Goal: Task Accomplishment & Management: Manage account settings

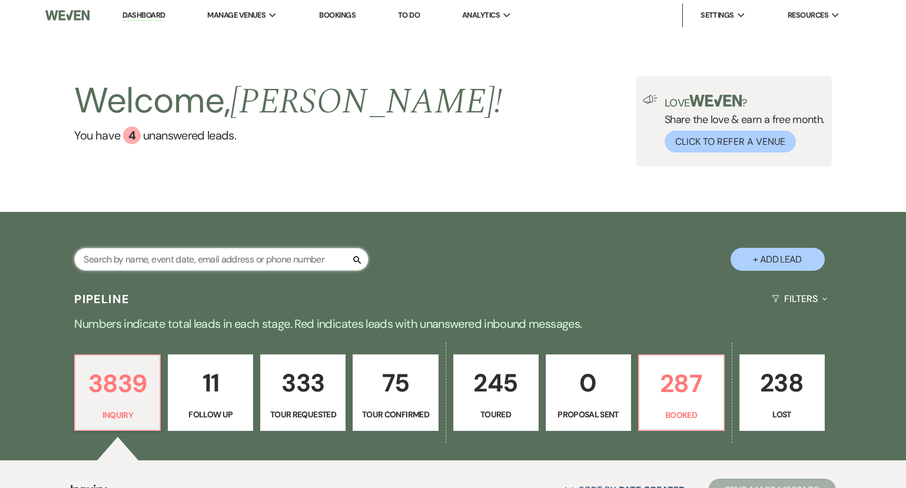
click at [213, 262] on input "text" at bounding box center [221, 259] width 295 height 23
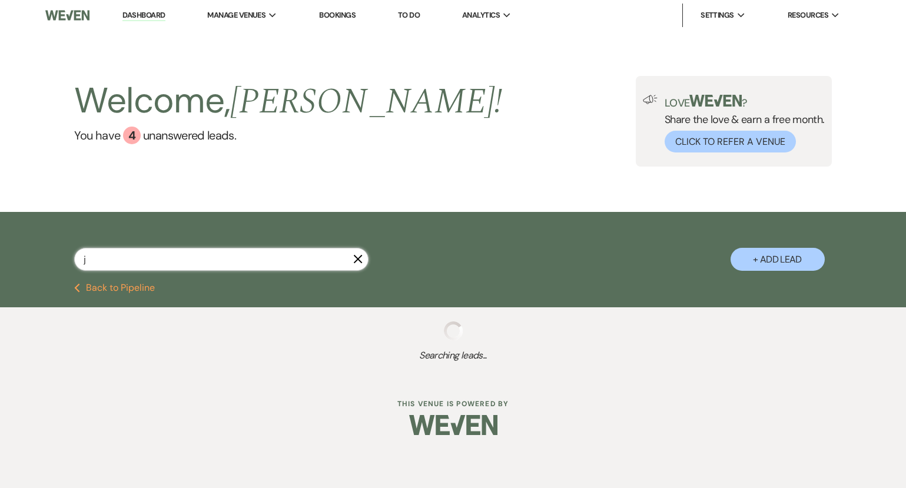
type input "ja"
select select "2"
select select "8"
select select "7"
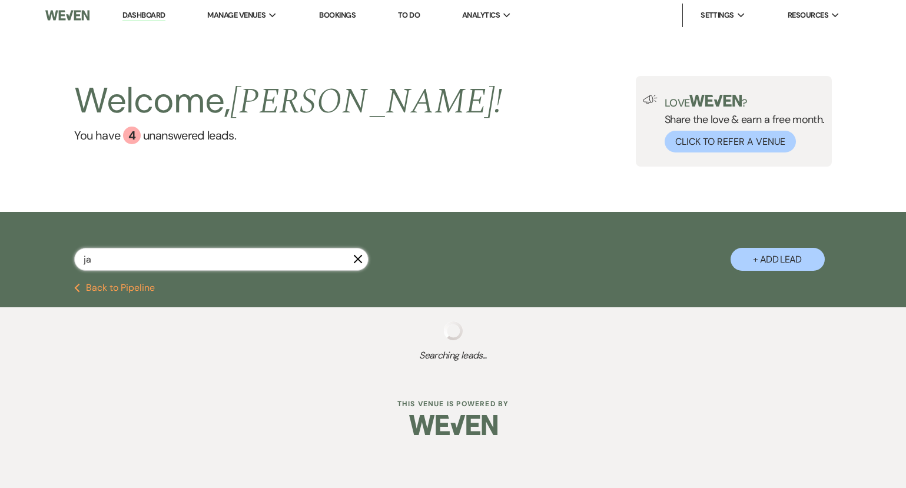
select select "5"
select select "4"
select select "5"
select select "2"
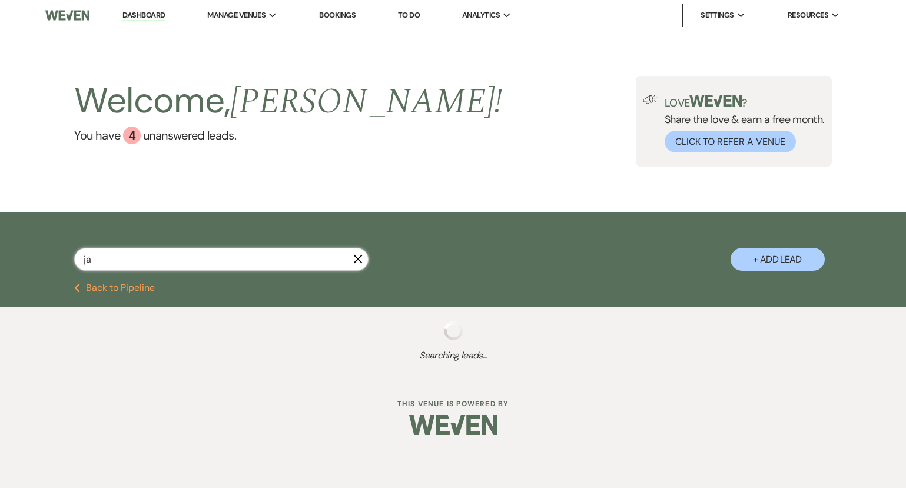
select select "4"
select select "5"
select select "2"
select select "5"
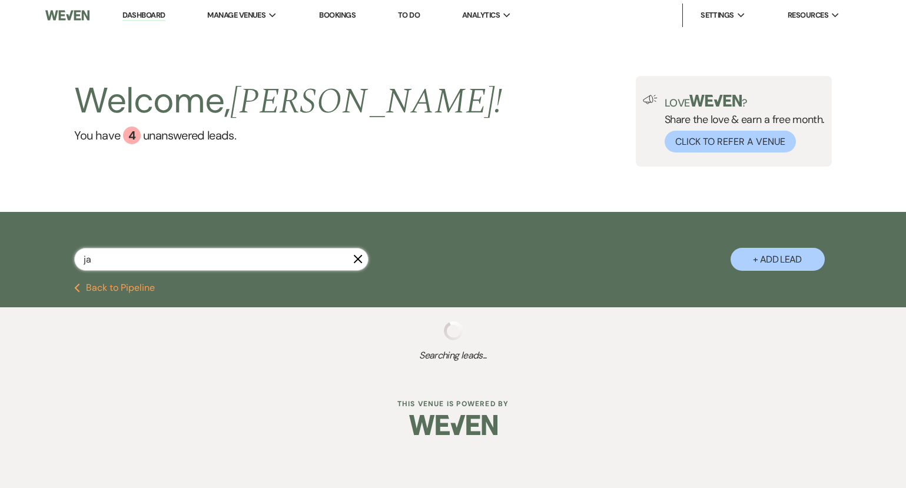
select select "2"
select select "8"
select select "4"
select select "8"
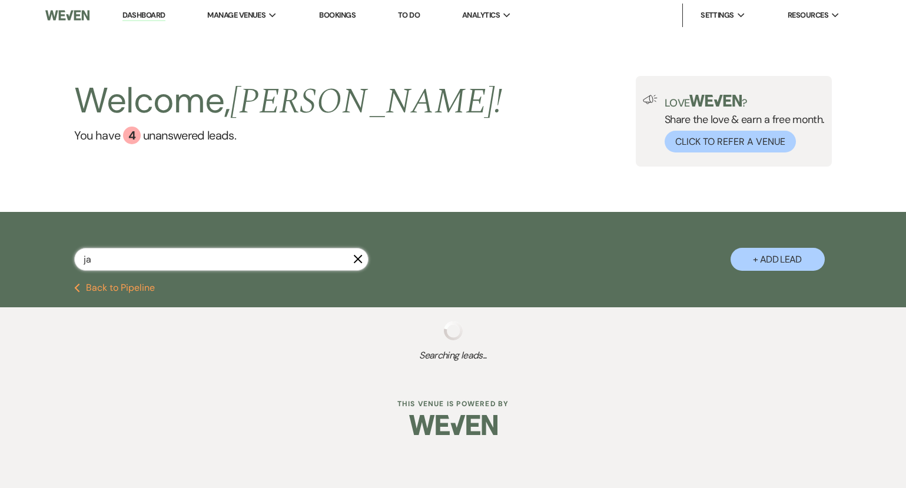
select select "6"
select select "8"
select select "6"
select select "2"
select select "5"
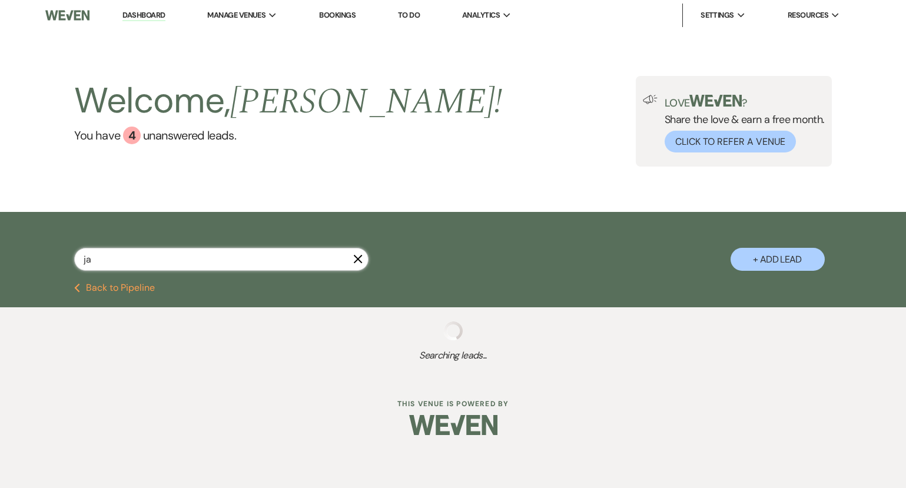
select select "5"
select select "9"
select select "5"
select select "2"
select select "8"
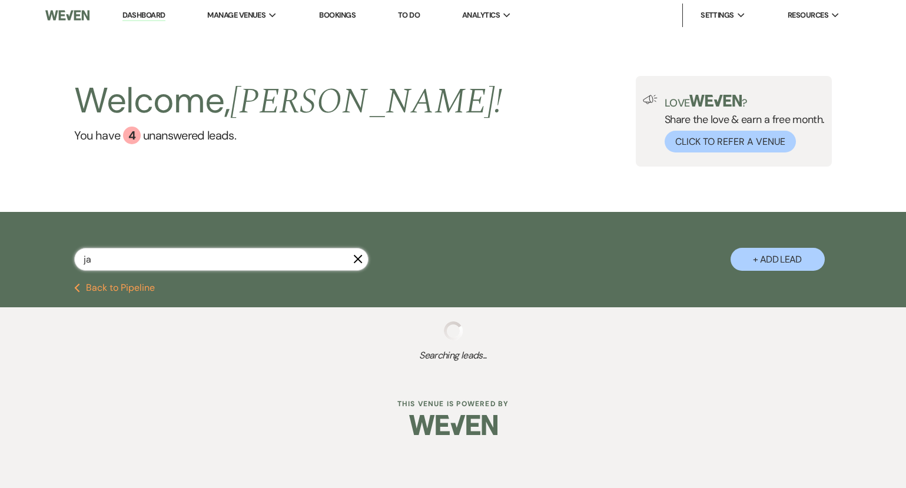
select select "4"
select select "8"
select select "6"
select select "8"
select select "7"
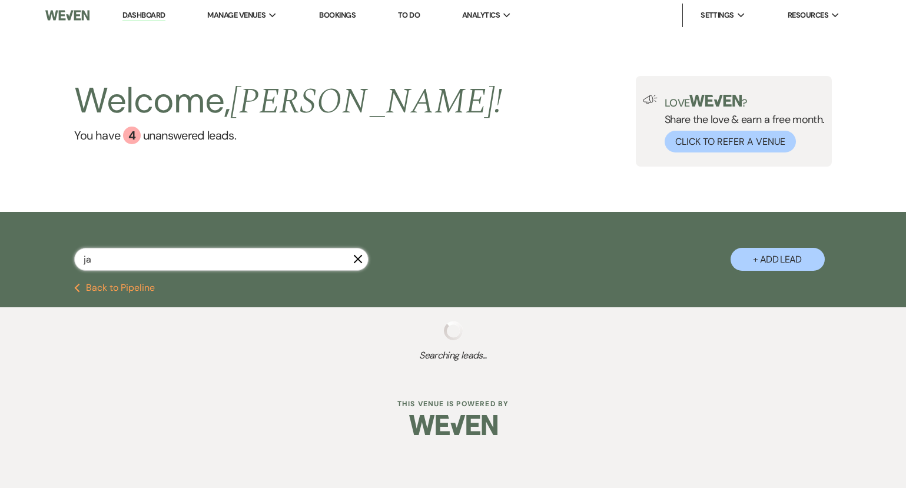
select select "5"
select select "2"
select select "8"
select select "6"
select select "2"
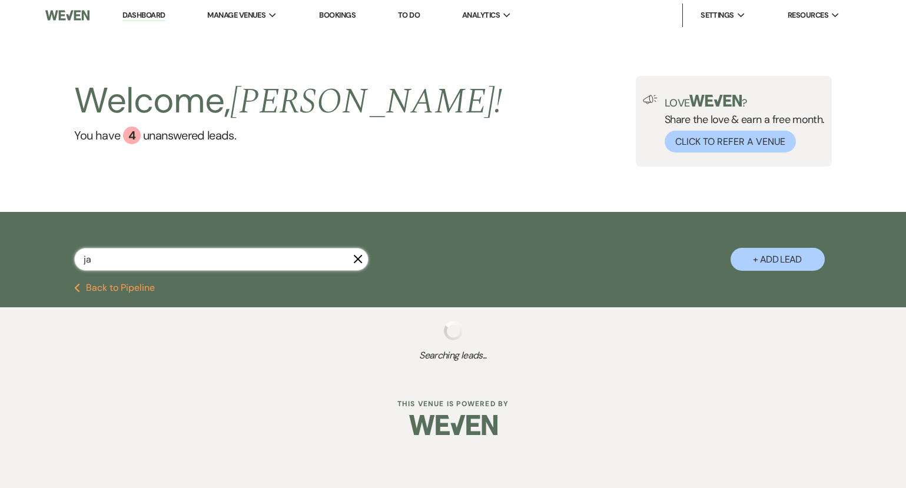
select select "8"
select select "3"
select select "2"
select select "5"
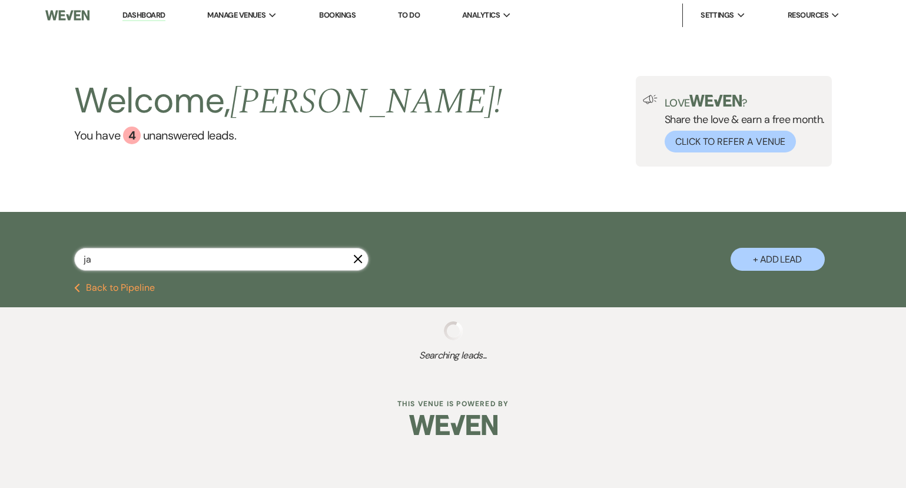
select select "5"
select select "8"
select select "5"
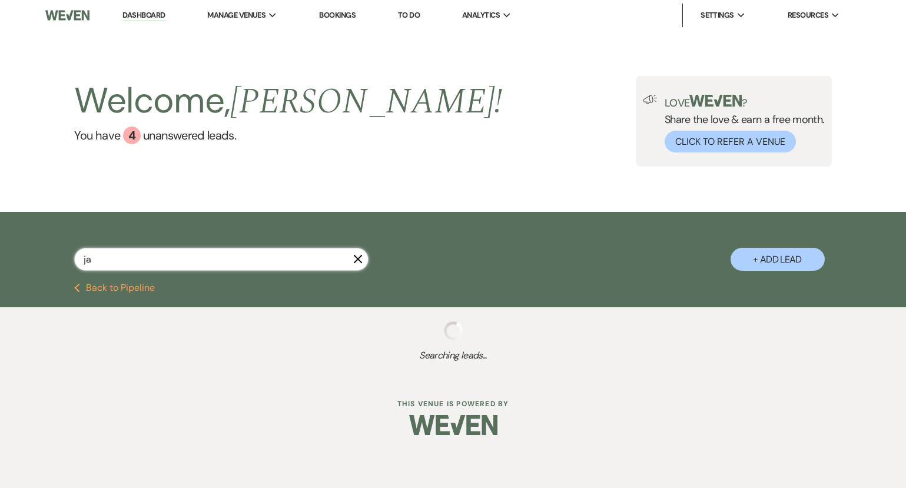
select select "8"
select select "6"
select select "2"
select select "8"
select select "7"
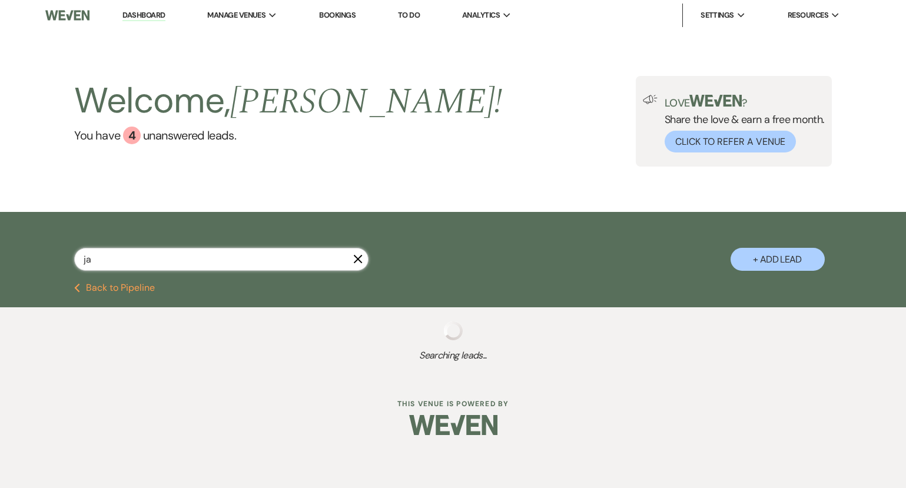
select select "5"
select select "2"
select select "8"
select select "1"
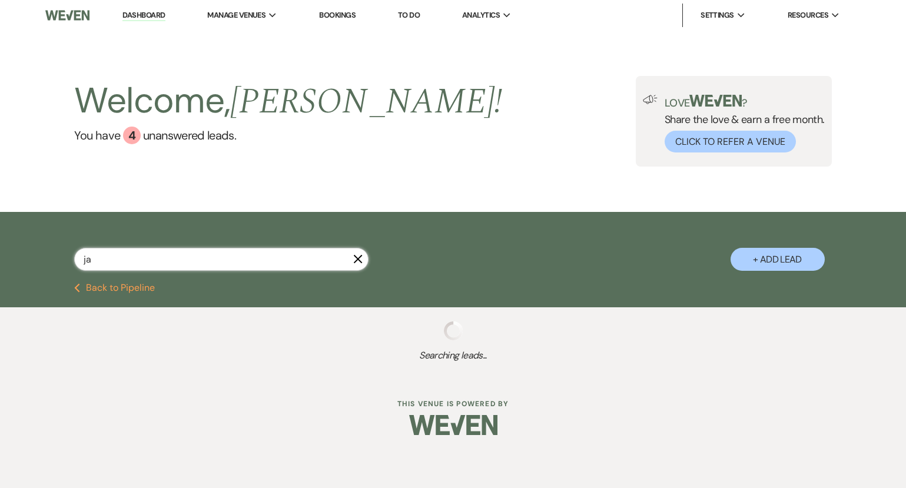
select select "8"
select select "6"
select select "5"
select select "8"
select select "6"
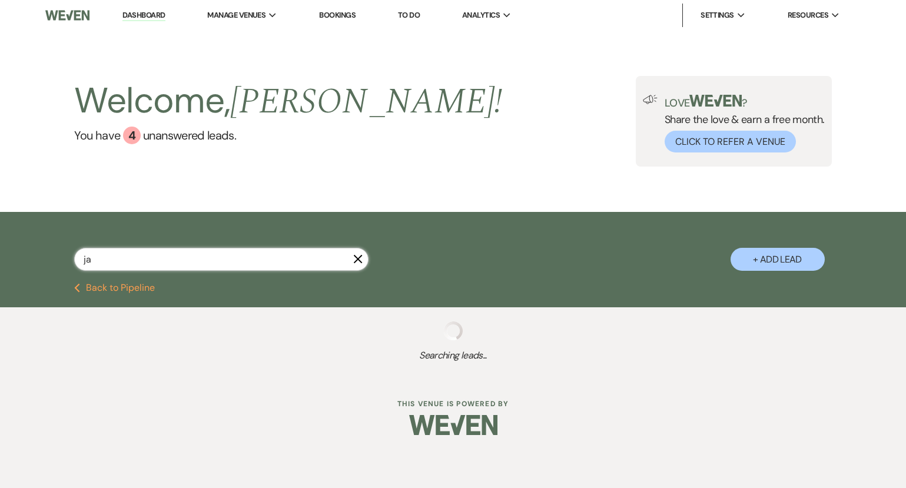
select select "5"
select select "2"
select select "8"
select select "6"
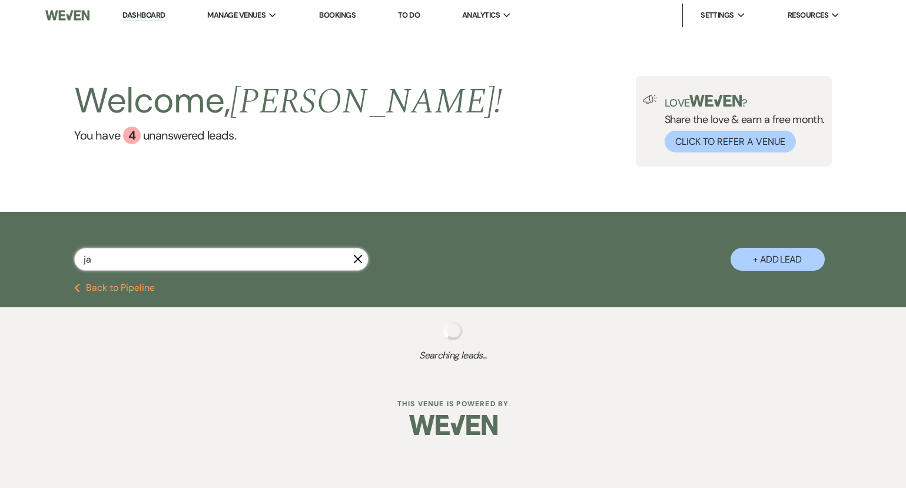
select select "8"
select select "4"
select select "2"
select select "8"
select select "6"
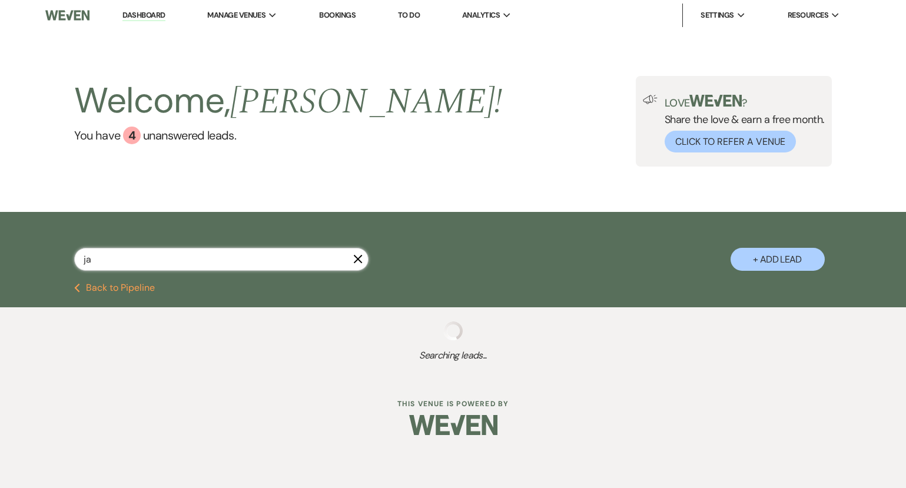
select select "5"
select select "2"
select select "8"
select select "5"
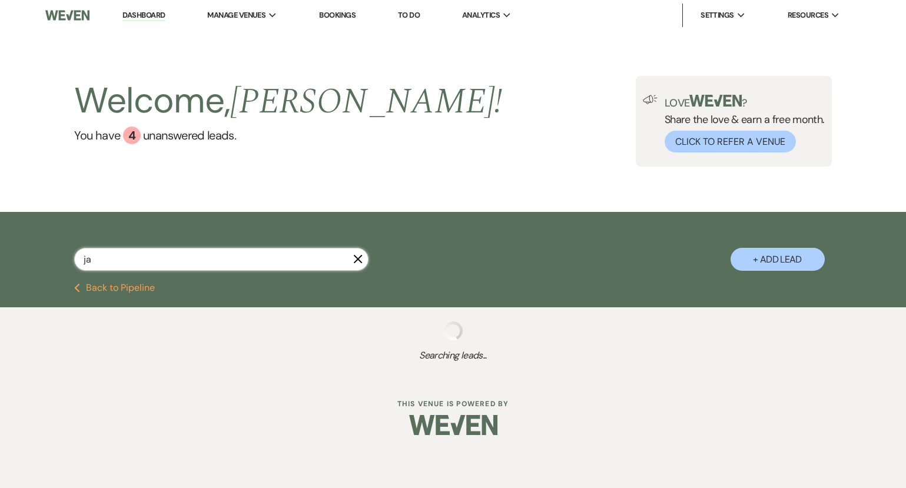
select select "8"
select select "5"
select select "8"
select select "6"
select select "8"
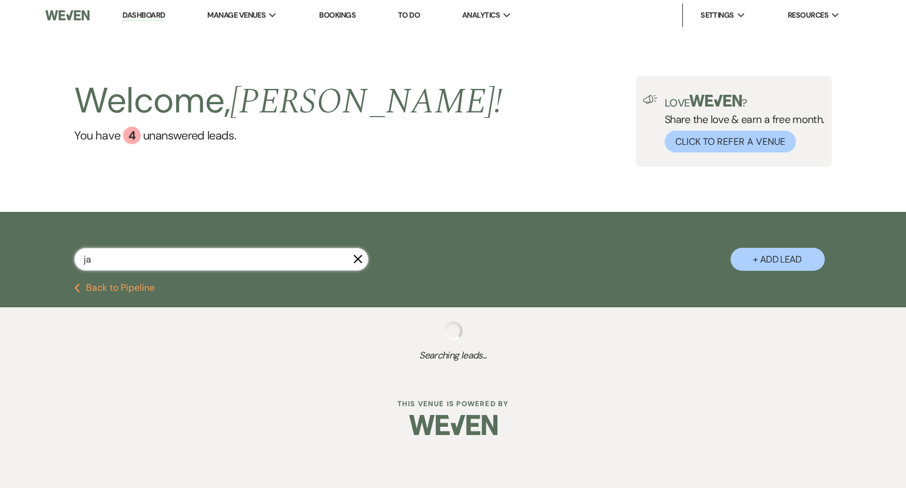
select select "6"
select select "4"
select select "5"
select select "2"
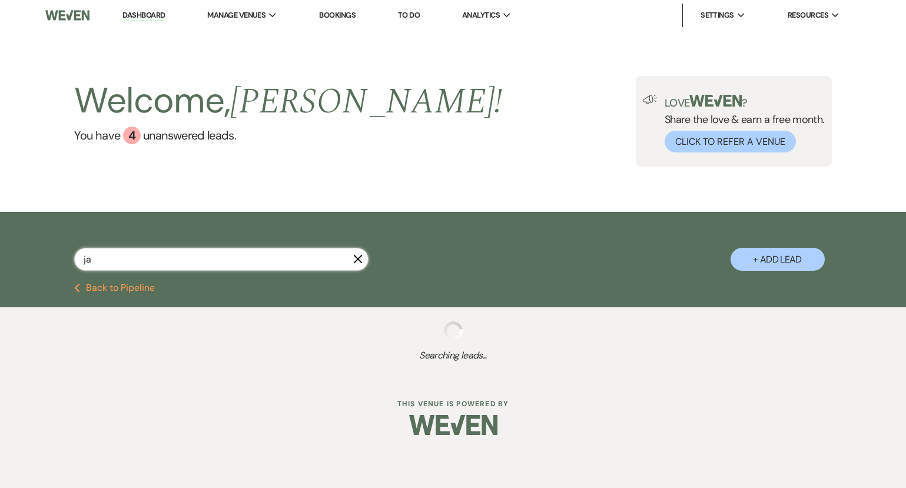
select select "5"
select select "8"
select select "10"
select select "5"
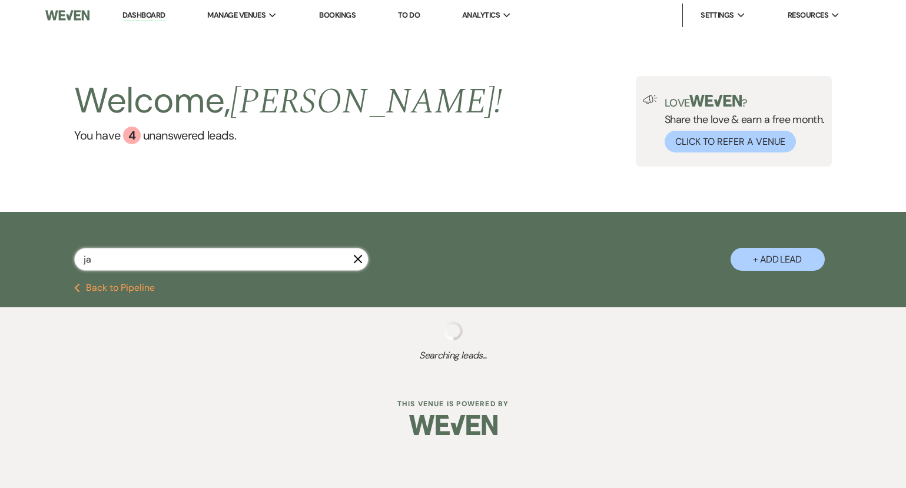
select select "5"
select select "2"
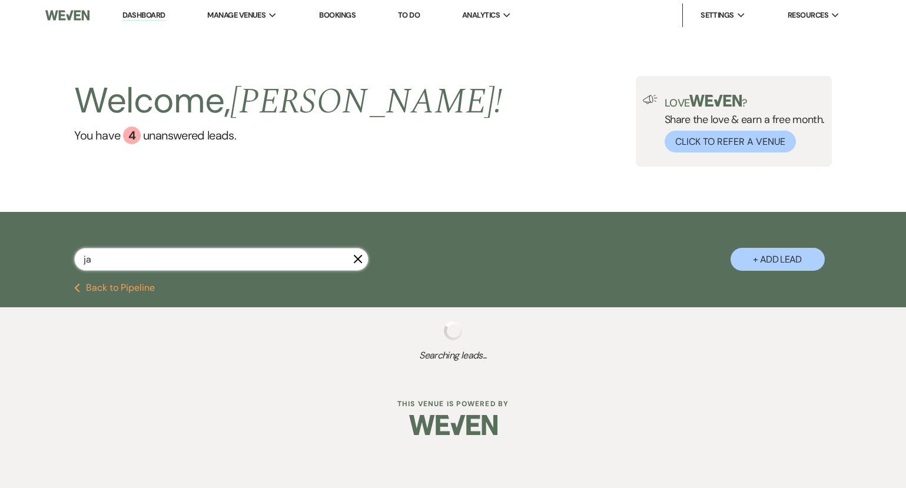
select select "2"
select select "5"
select select "2"
select select "5"
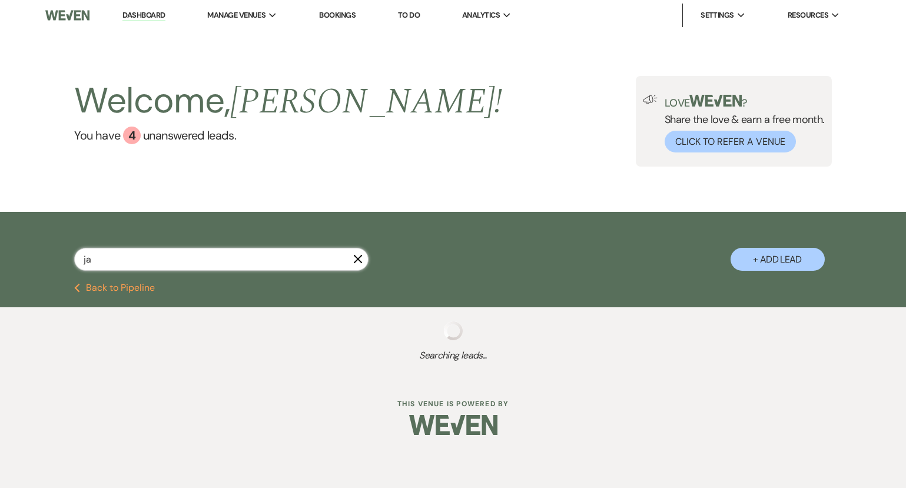
select select "5"
select select "2"
select select "8"
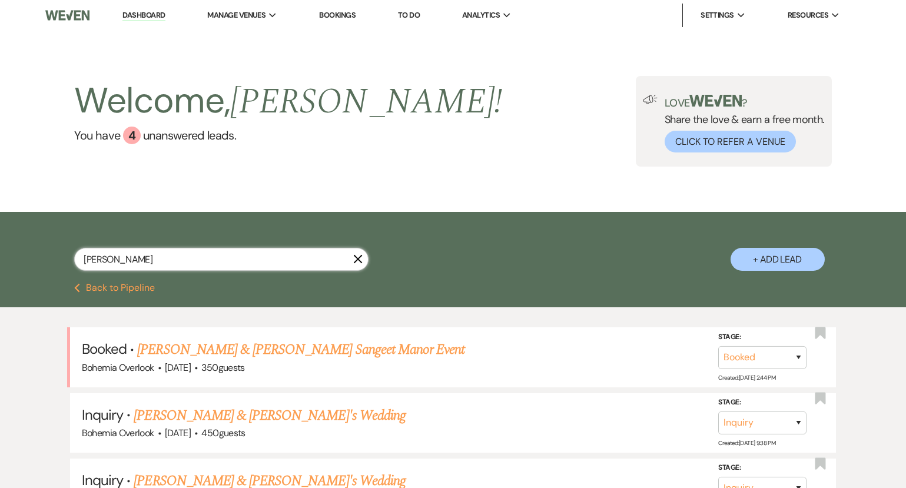
type input "jar"
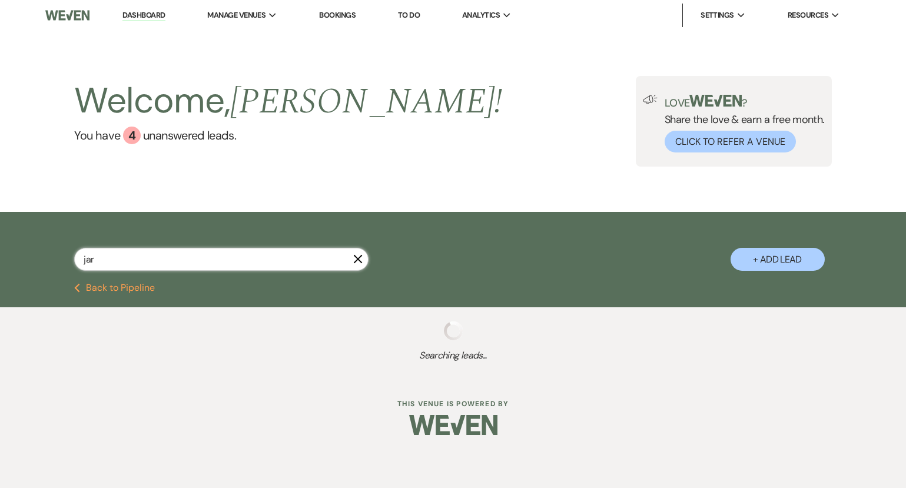
select select "5"
select select "2"
select select "5"
select select "8"
select select "6"
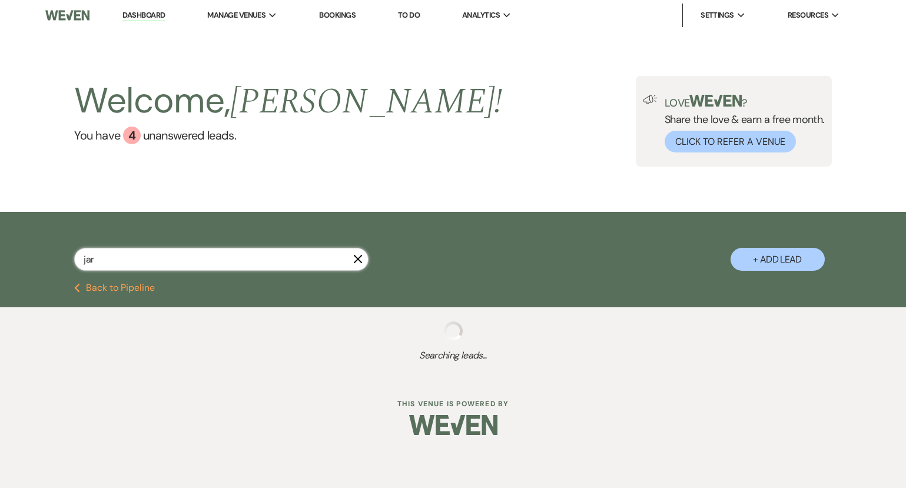
select select "5"
select select "8"
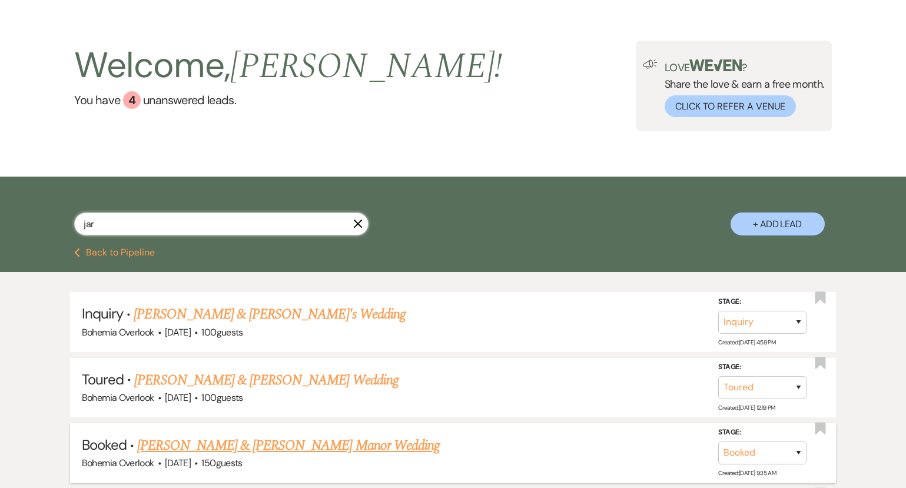
scroll to position [35, 0]
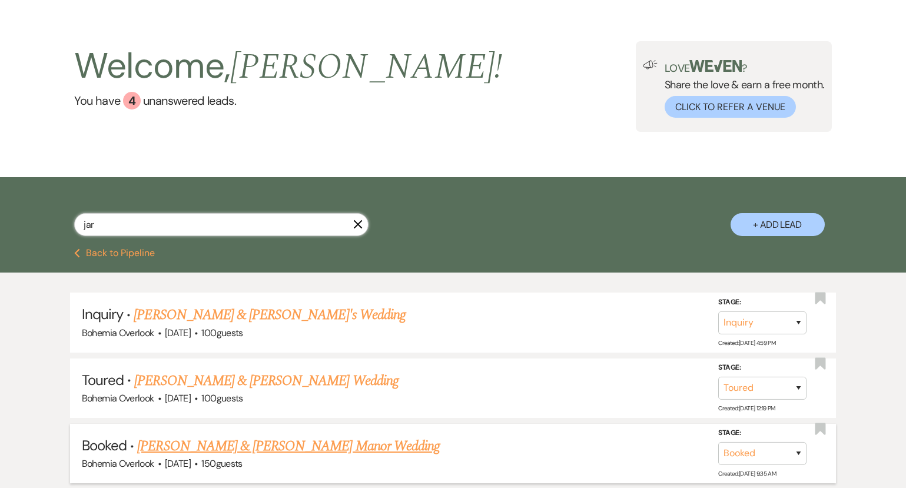
type input "ja"
select select "2"
select select "8"
select select "7"
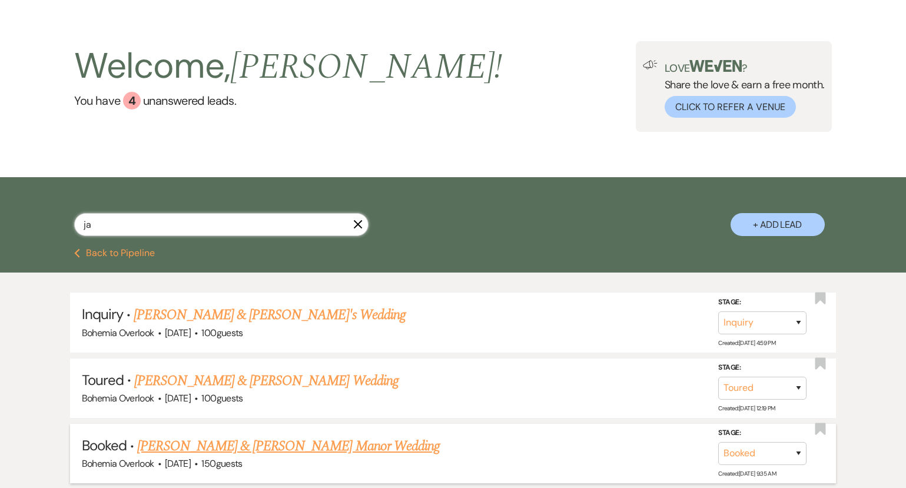
select select "5"
select select "4"
select select "5"
select select "2"
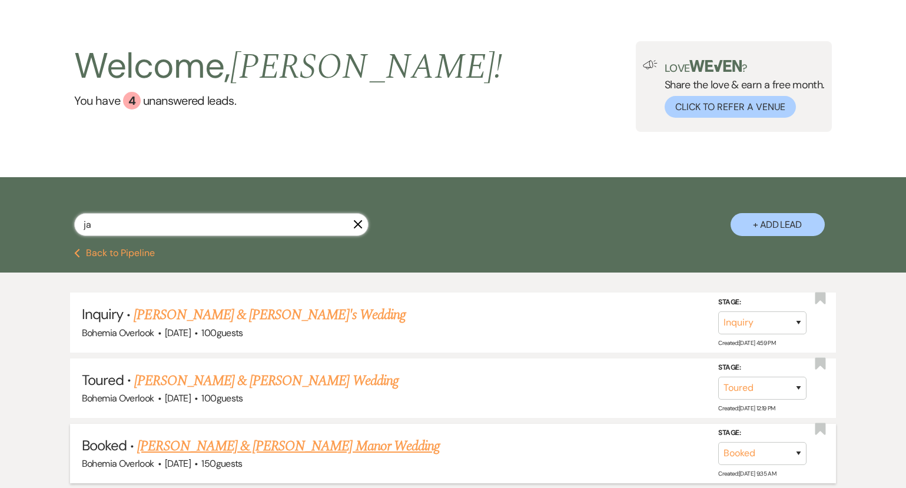
select select "4"
select select "2"
select select "5"
select select "2"
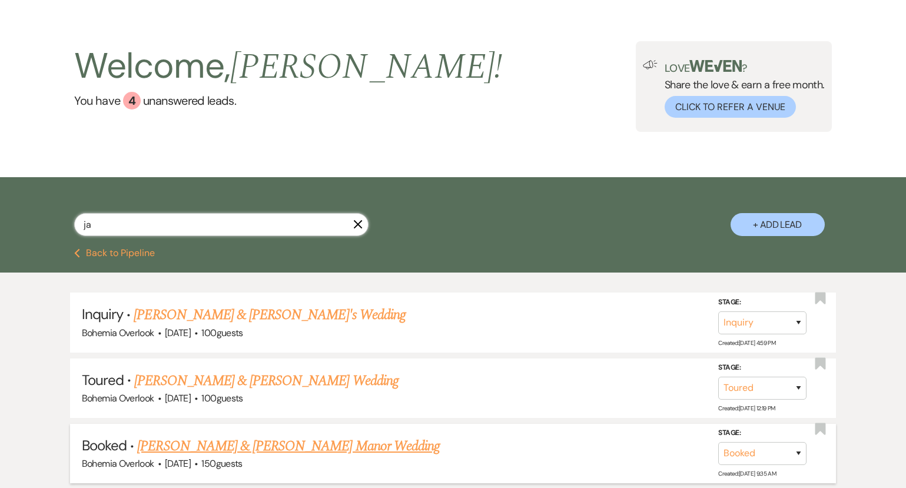
select select "2"
select select "8"
select select "4"
select select "8"
select select "6"
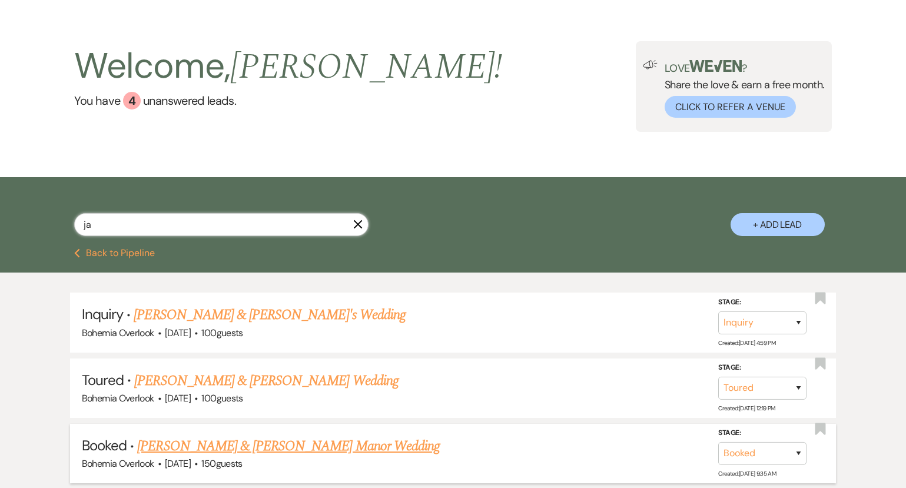
select select "8"
select select "6"
select select "5"
select select "9"
select select "5"
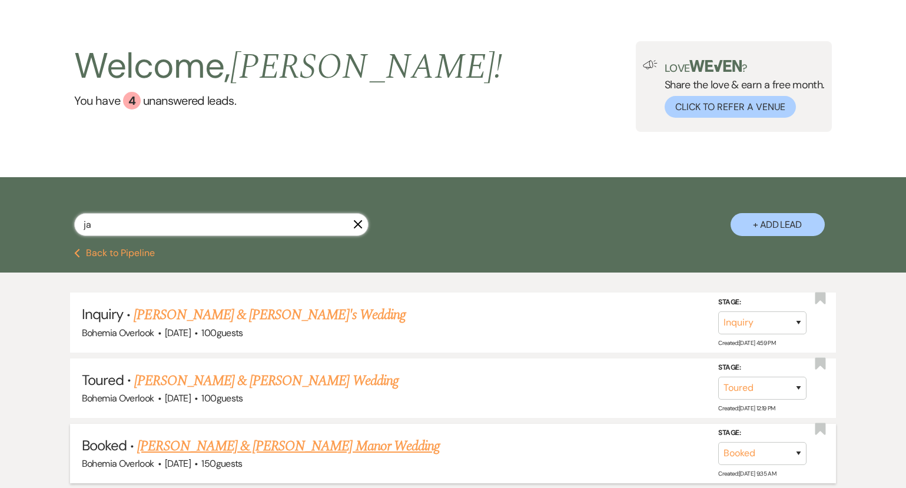
select select "2"
select select "8"
select select "4"
select select "8"
select select "6"
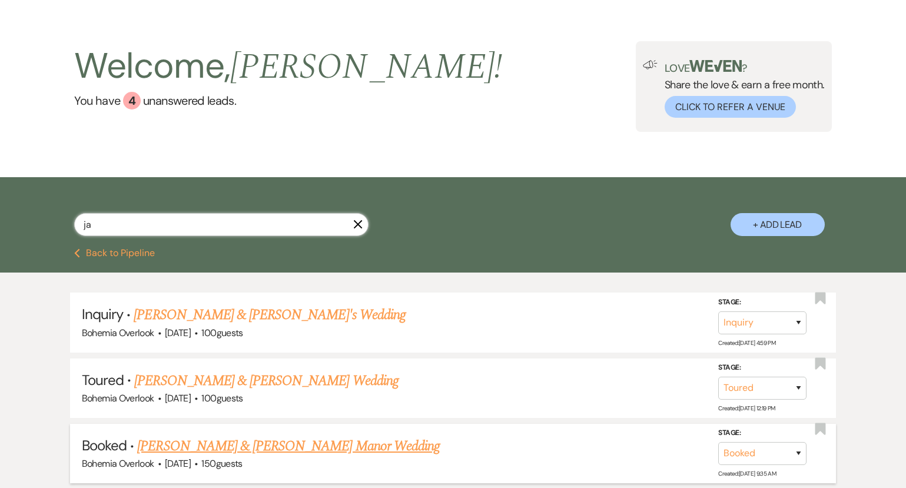
select select "8"
select select "7"
select select "5"
select select "2"
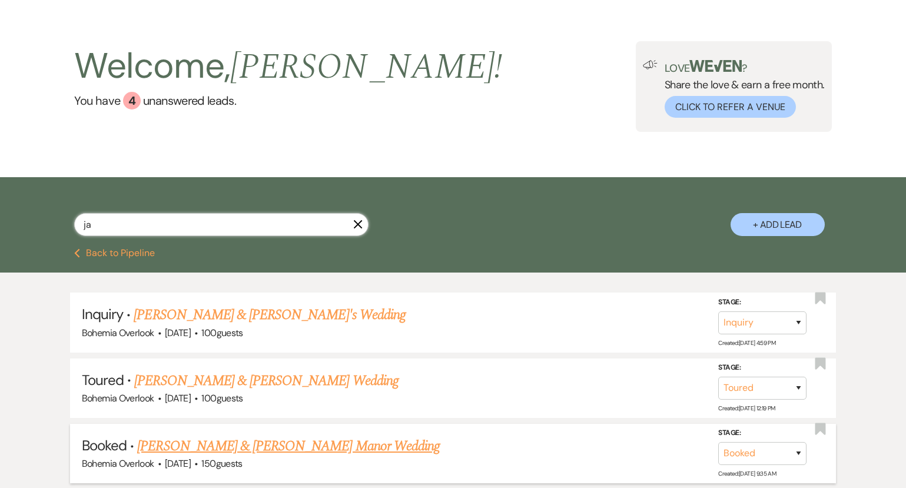
select select "8"
select select "3"
select select "2"
select select "5"
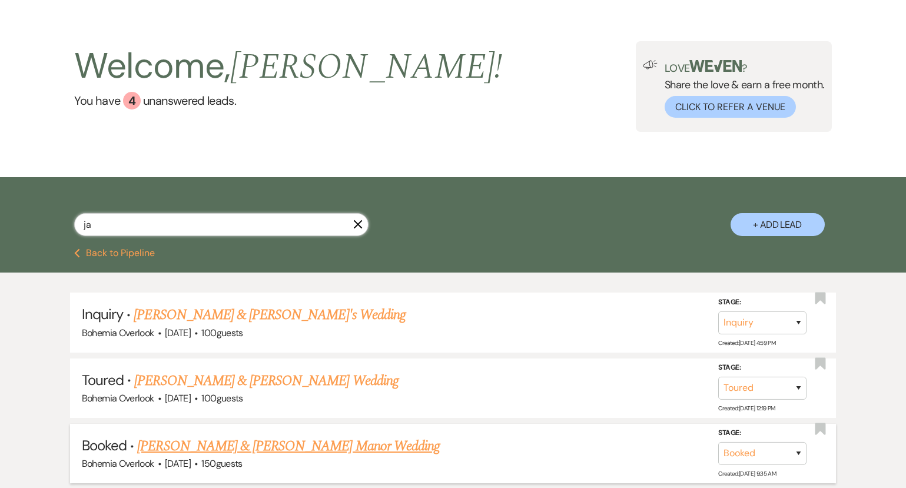
select select "5"
select select "8"
select select "5"
select select "8"
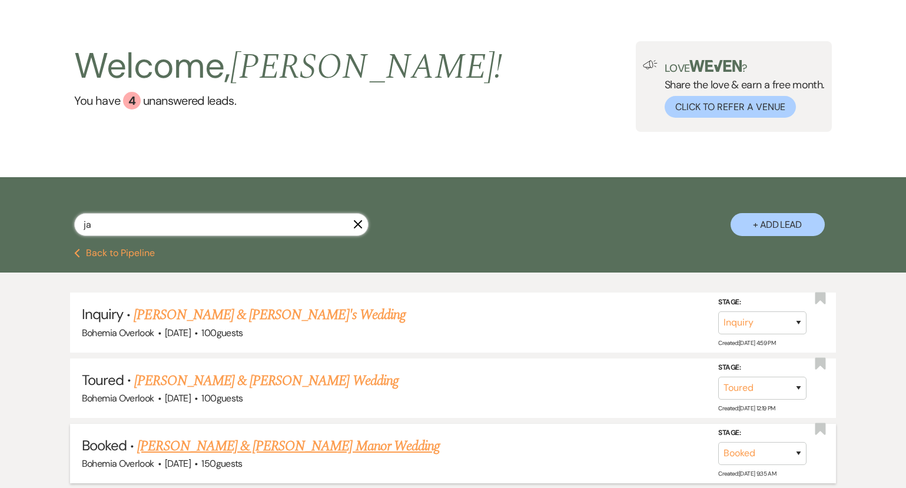
select select "6"
select select "2"
select select "8"
select select "7"
select select "5"
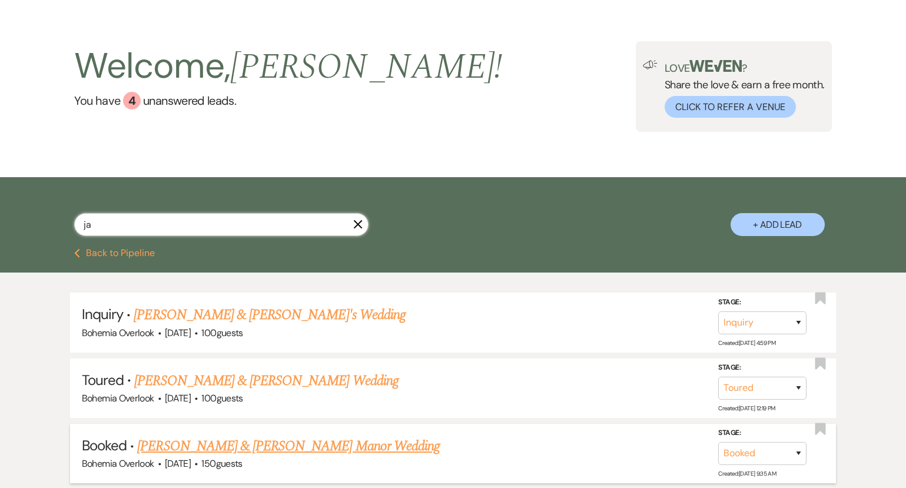
select select "2"
select select "8"
select select "1"
select select "8"
select select "6"
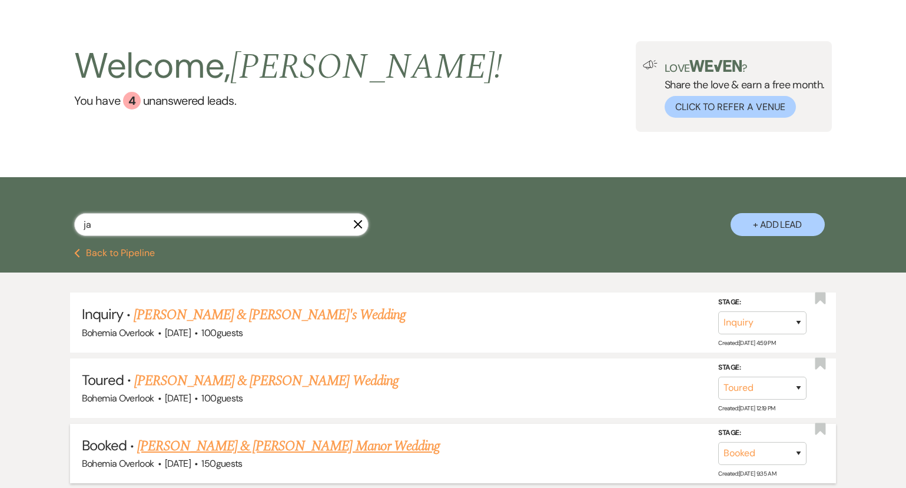
select select "5"
select select "8"
select select "6"
select select "5"
select select "2"
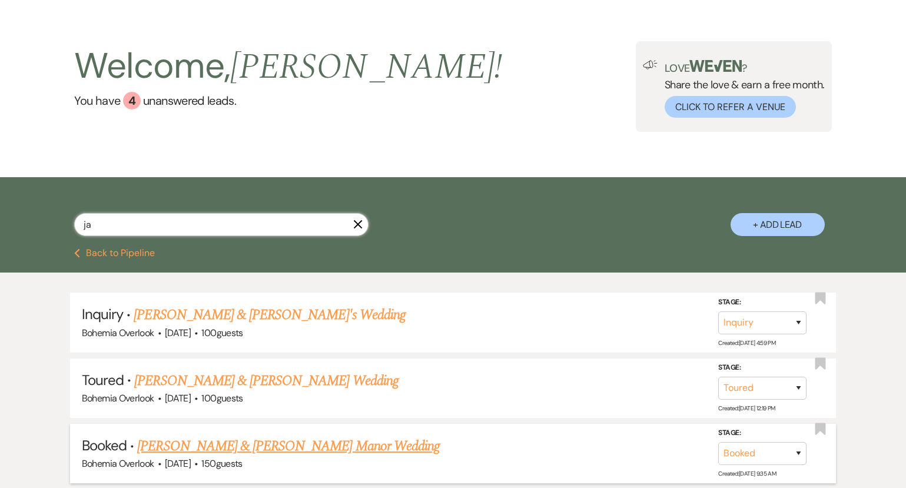
select select "2"
select select "8"
select select "6"
select select "8"
select select "4"
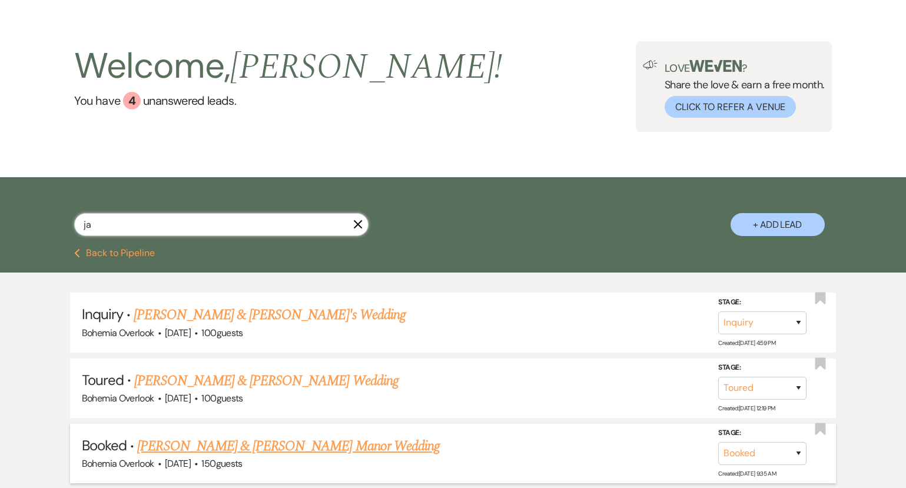
select select "2"
select select "8"
select select "6"
select select "5"
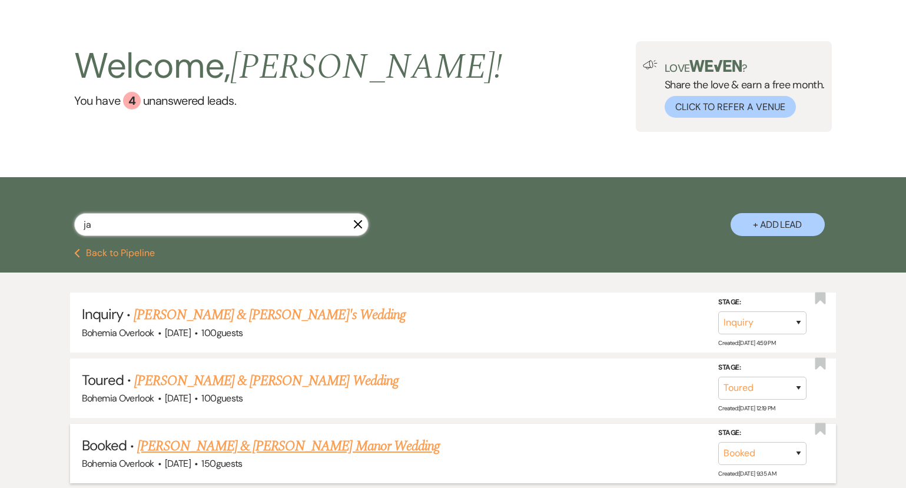
select select "2"
select select "8"
select select "5"
select select "8"
select select "5"
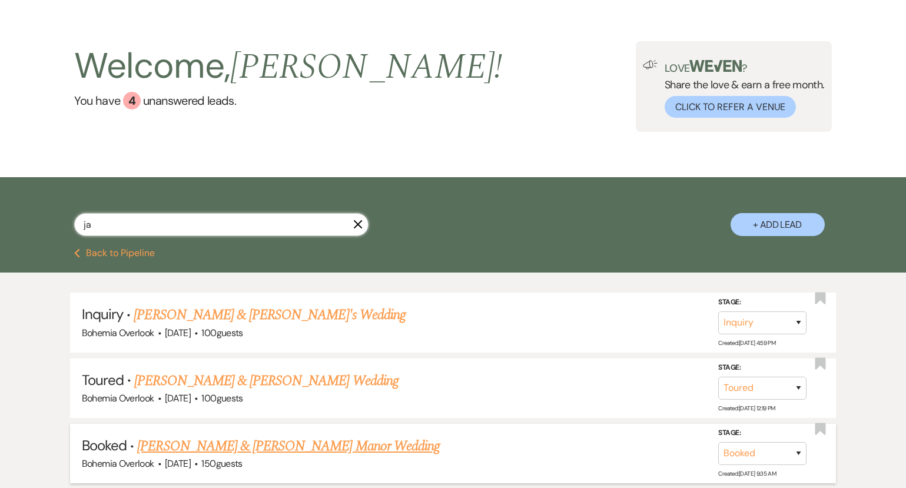
select select "8"
select select "6"
select select "8"
select select "6"
select select "4"
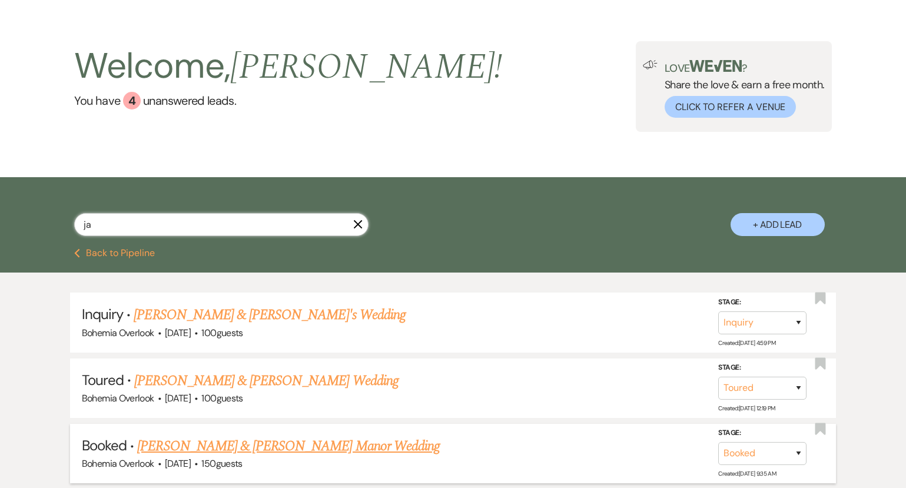
select select "5"
select select "2"
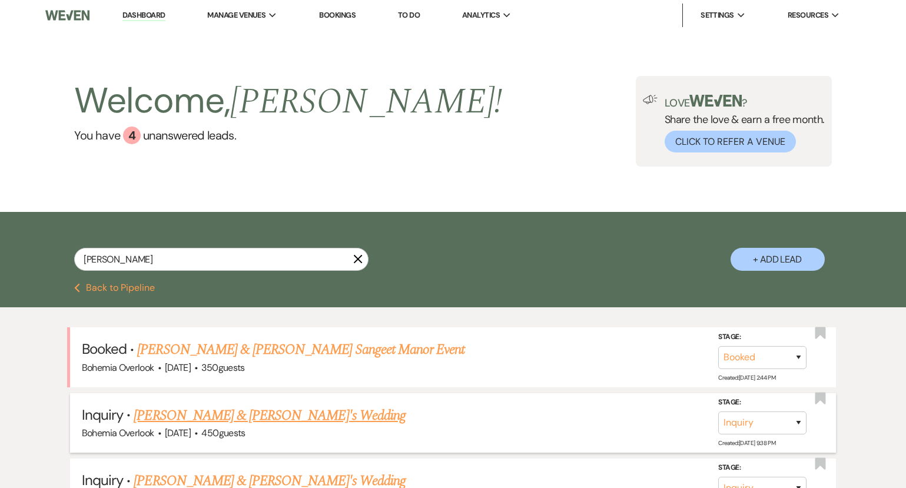
click at [207, 418] on link "[PERSON_NAME] & [PERSON_NAME]'s Wedding" at bounding box center [270, 415] width 272 height 21
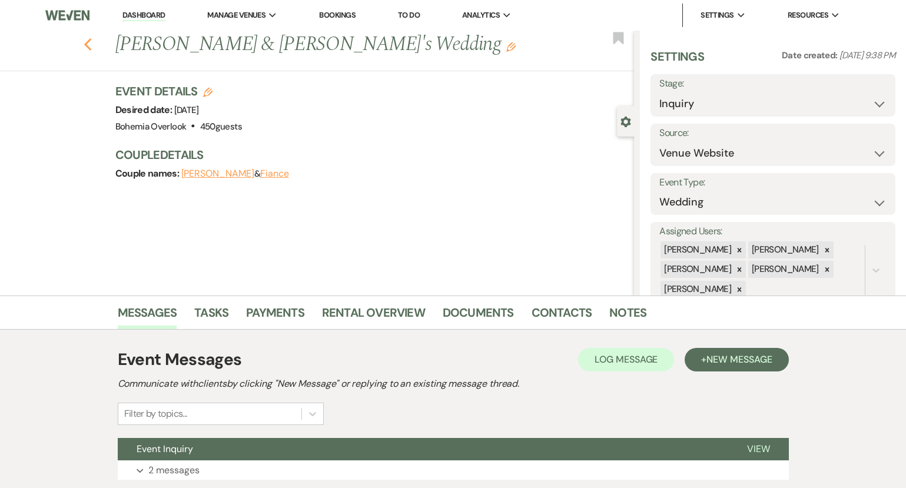
click at [89, 44] on icon "Previous" at bounding box center [88, 45] width 9 height 14
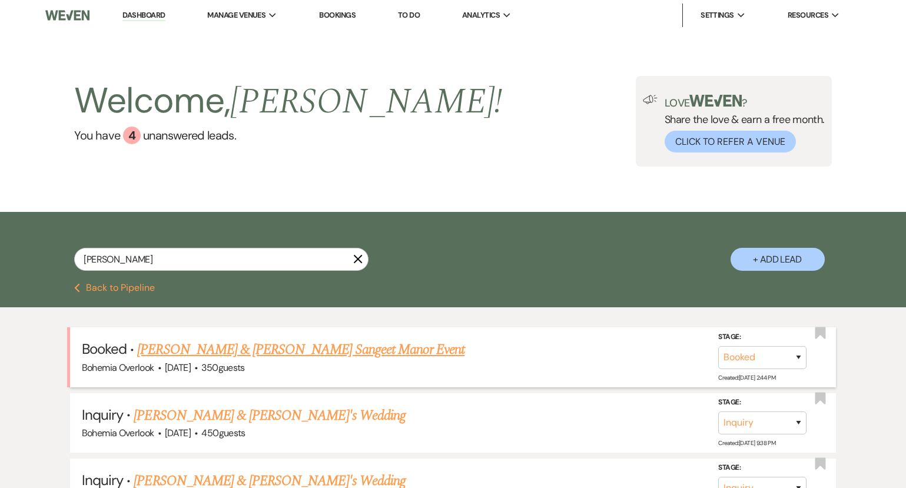
click at [293, 355] on link "[PERSON_NAME] & [PERSON_NAME] Sangeet Manor Event" at bounding box center [300, 349] width 327 height 21
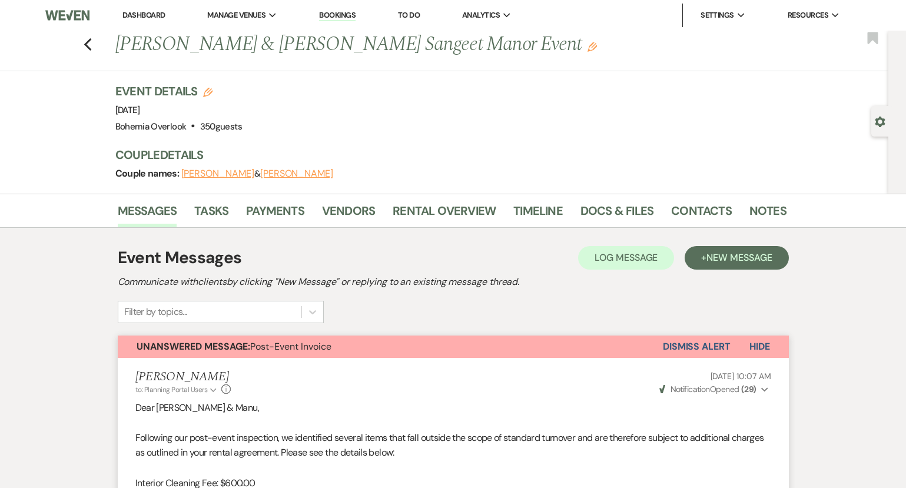
click at [201, 174] on button "[PERSON_NAME]" at bounding box center [217, 173] width 73 height 9
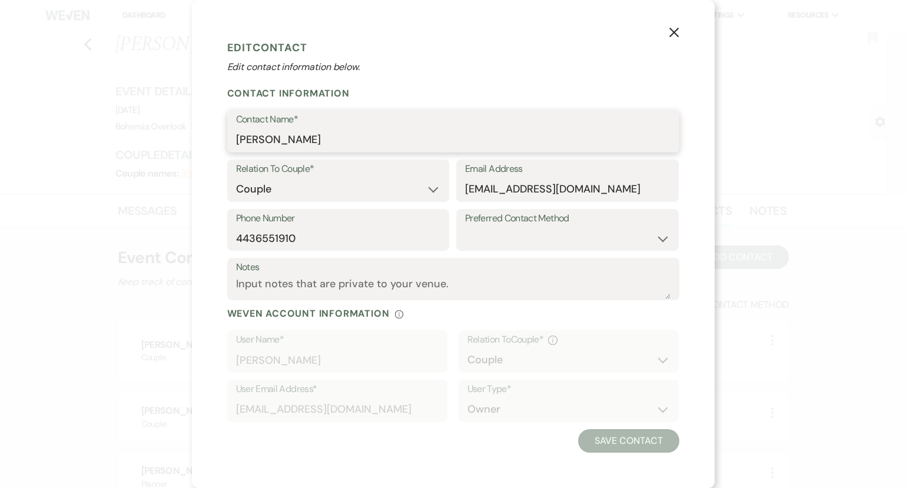
drag, startPoint x: 338, startPoint y: 139, endPoint x: 326, endPoint y: 139, distance: 11.8
drag, startPoint x: 466, startPoint y: 189, endPoint x: 592, endPoint y: 190, distance: 126.0
click at [776, 193] on div "X Edit Contact Edit contact information below. Contact Information Contact Name…" at bounding box center [453, 244] width 906 height 488
click at [676, 35] on use "button" at bounding box center [673, 31] width 9 height 9
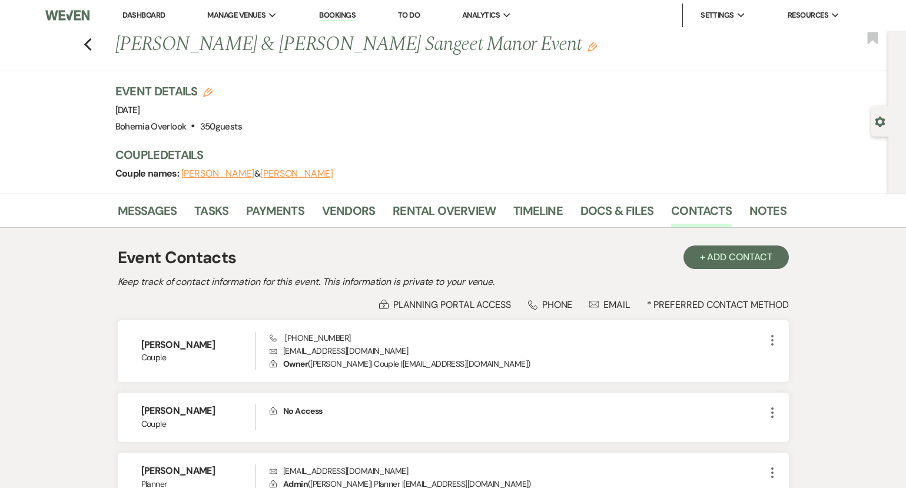
click at [279, 176] on button "[PERSON_NAME]" at bounding box center [296, 173] width 73 height 9
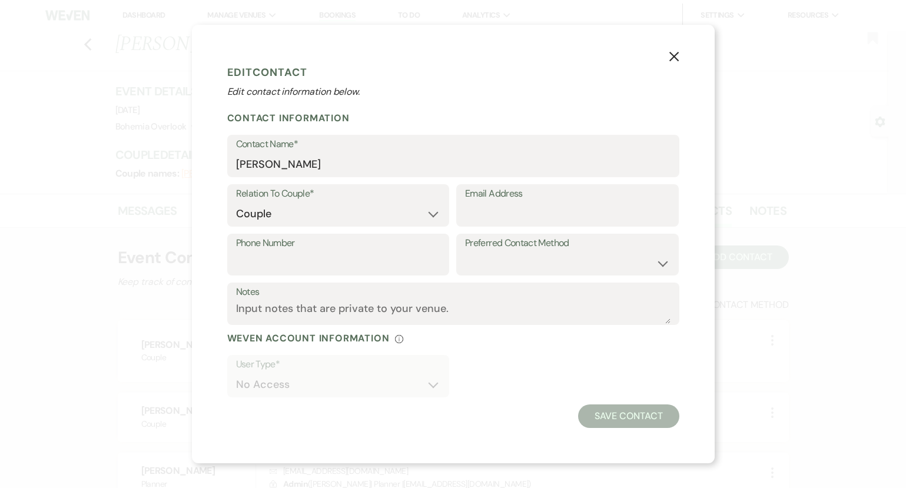
click at [673, 58] on icon "X" at bounding box center [674, 56] width 11 height 11
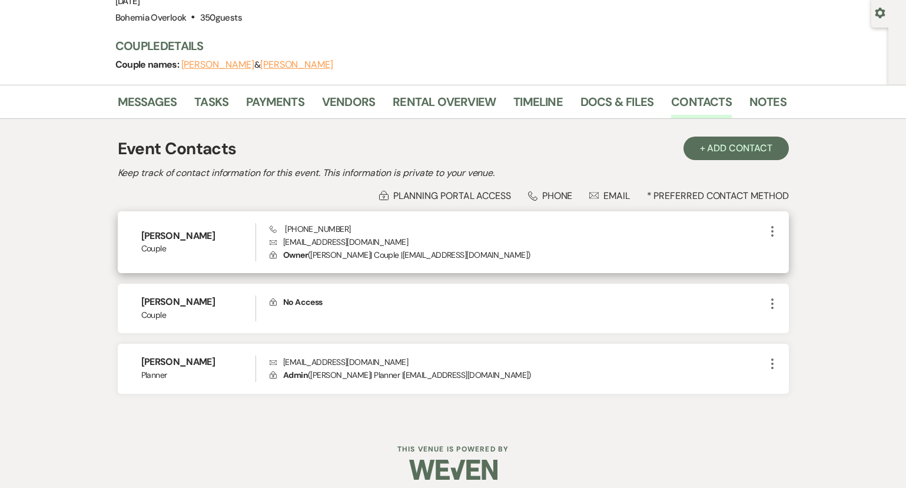
scroll to position [113, 0]
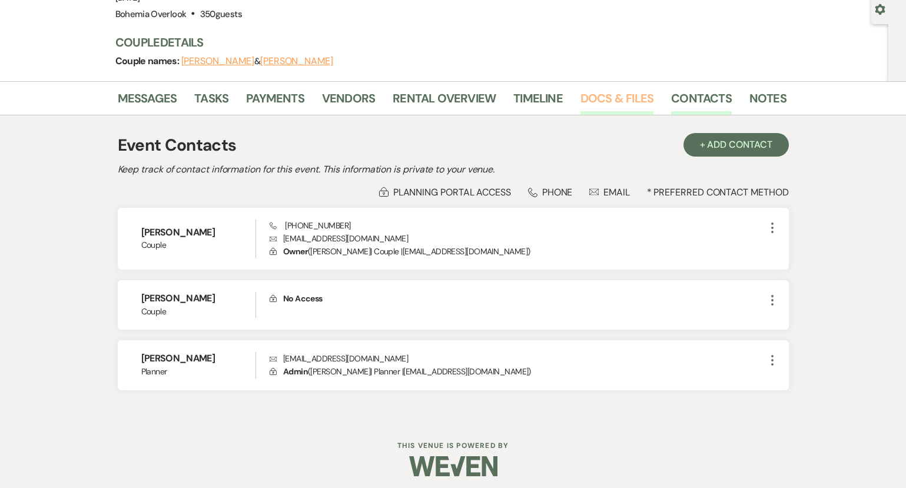
click at [615, 97] on link "Docs & Files" at bounding box center [617, 102] width 73 height 26
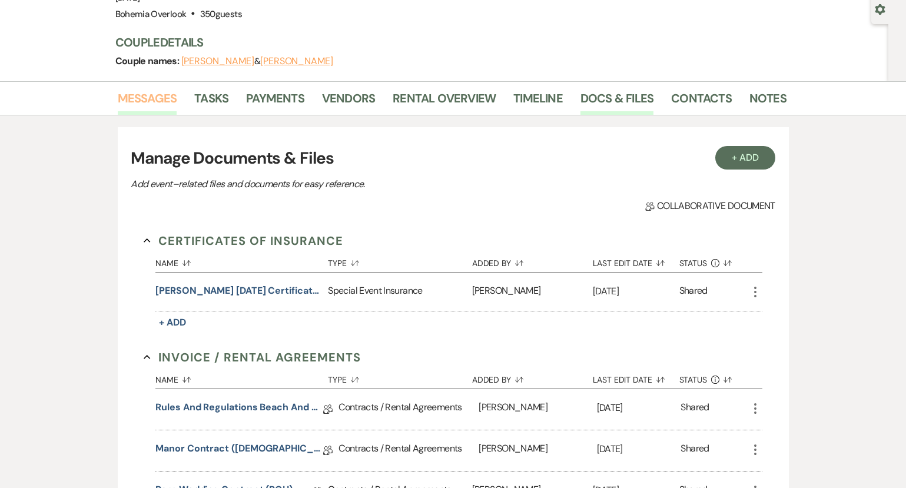
click at [145, 93] on link "Messages" at bounding box center [147, 102] width 59 height 26
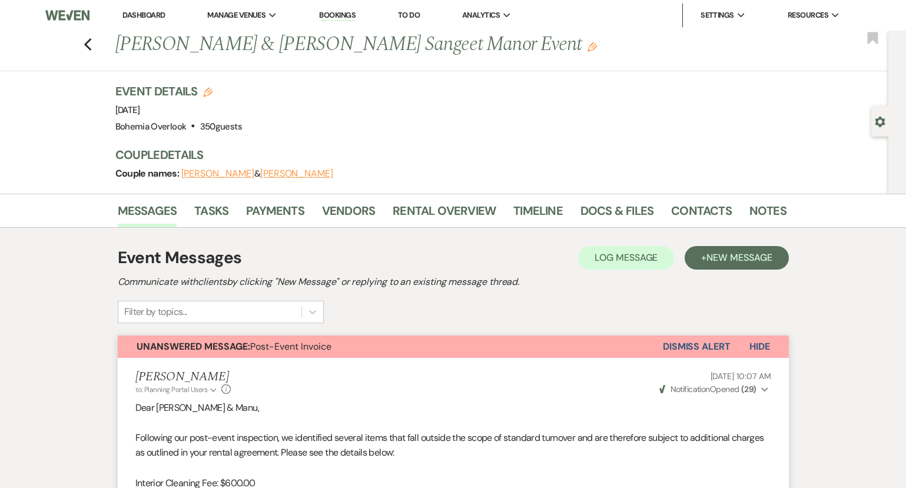
click at [216, 174] on button "[PERSON_NAME]" at bounding box center [217, 173] width 73 height 9
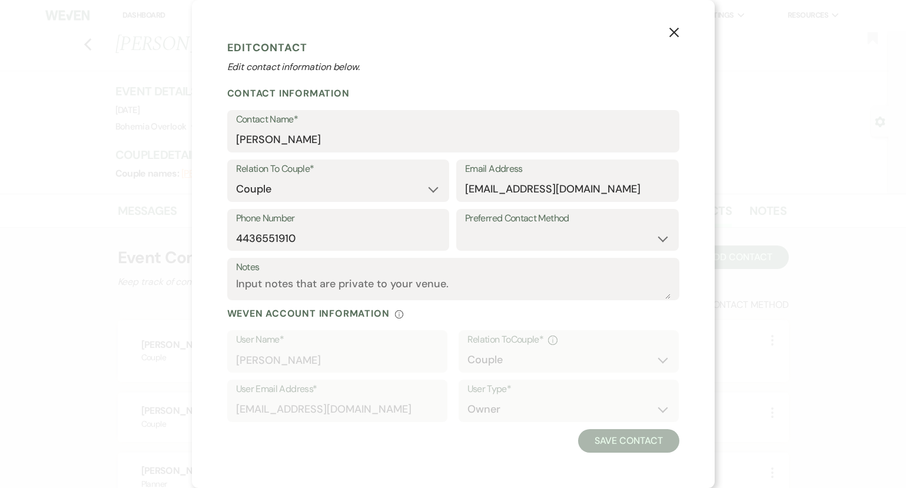
click at [676, 31] on use "button" at bounding box center [673, 31] width 9 height 9
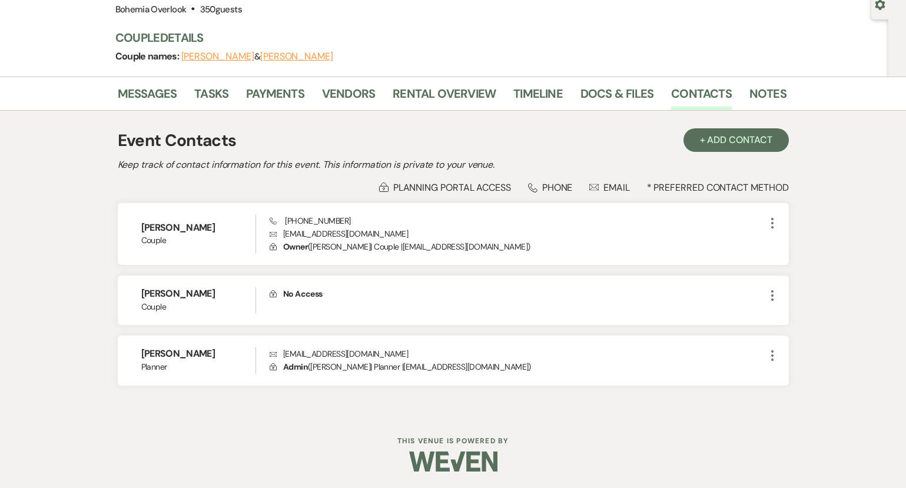
scroll to position [117, 0]
click at [161, 91] on link "Messages" at bounding box center [147, 98] width 59 height 26
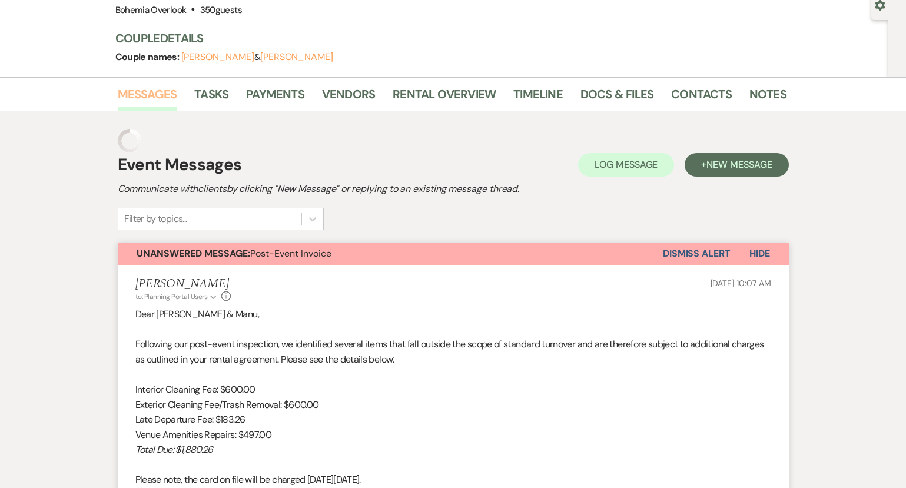
click at [161, 91] on link "Messages" at bounding box center [147, 98] width 59 height 26
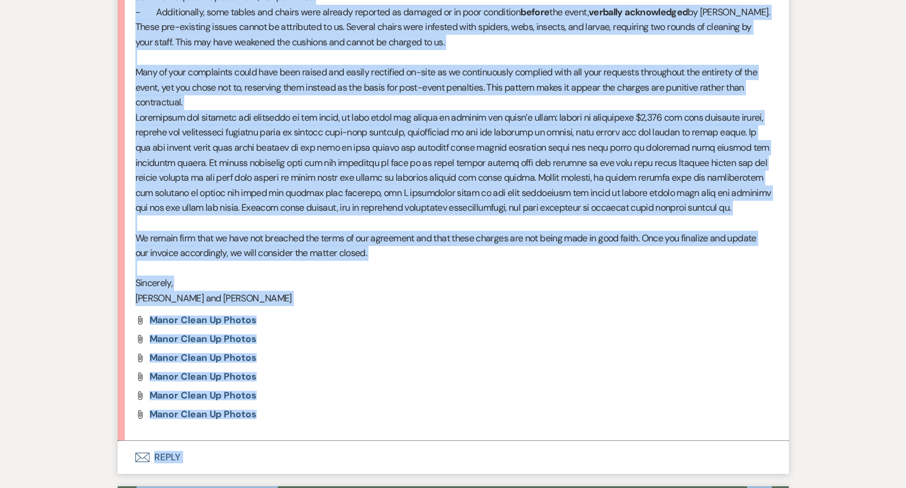
scroll to position [2711, 0]
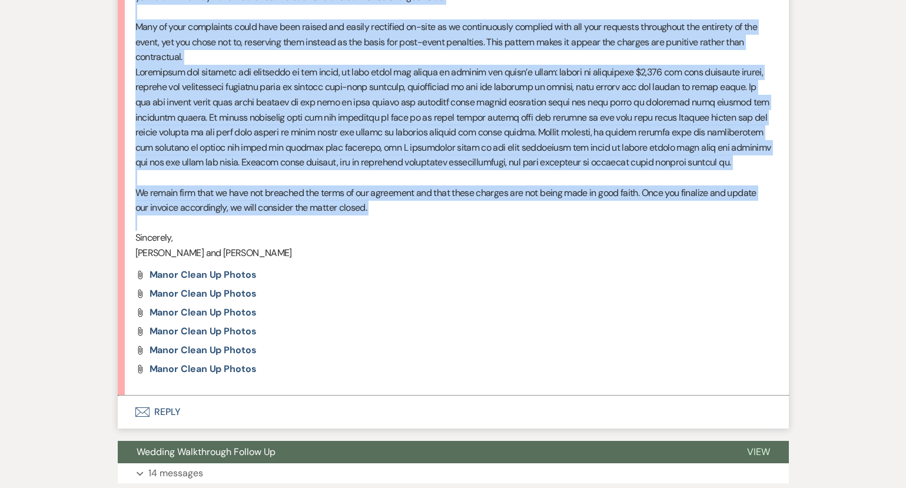
drag, startPoint x: 134, startPoint y: 59, endPoint x: 366, endPoint y: 173, distance: 257.6
copy div "9. Loremips: “ Do sit ametc ad eli sedd ei tempori, Utlabo etdolorema Aliquae a…"
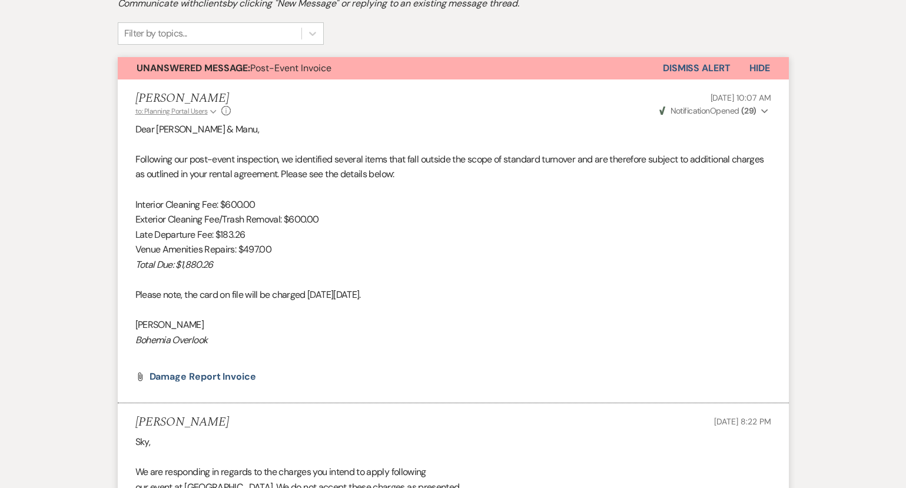
scroll to position [300, 0]
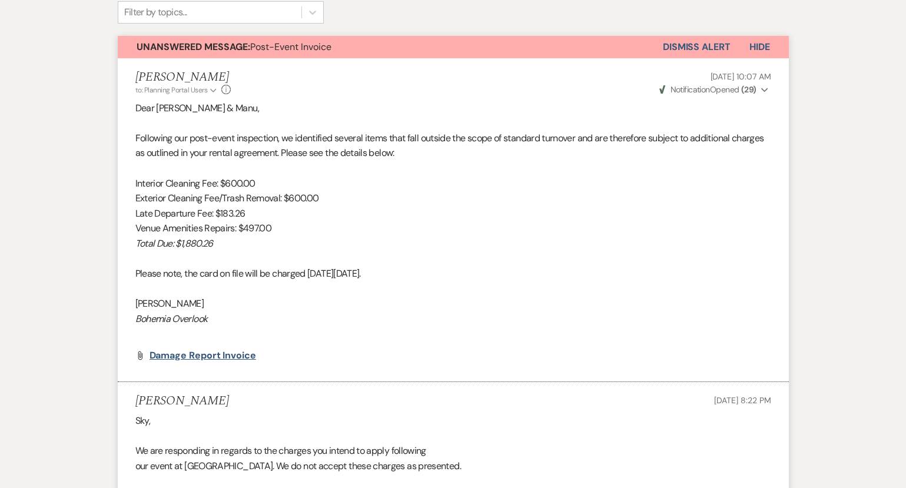
click at [207, 349] on span "Damage Report Invoice" at bounding box center [203, 355] width 107 height 12
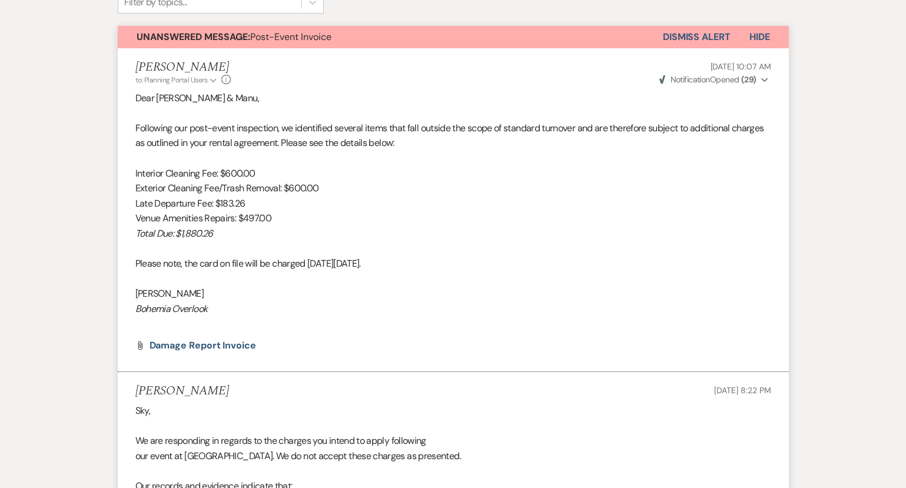
scroll to position [313, 0]
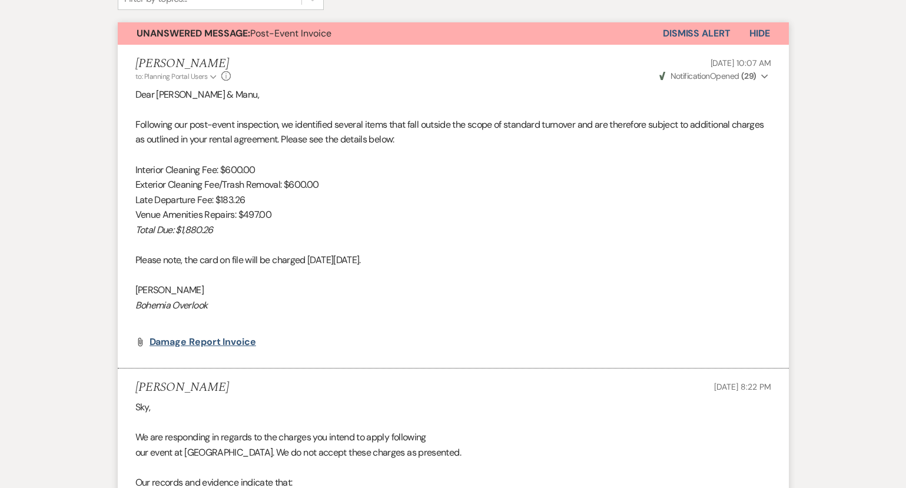
click at [233, 336] on span "Damage Report Invoice" at bounding box center [203, 342] width 107 height 12
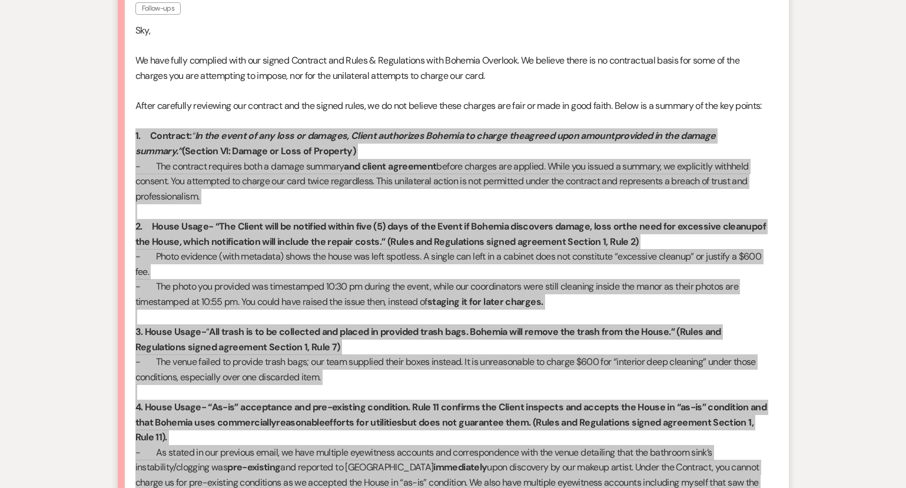
scroll to position [1850, 0]
